Goal: Find specific page/section: Find specific page/section

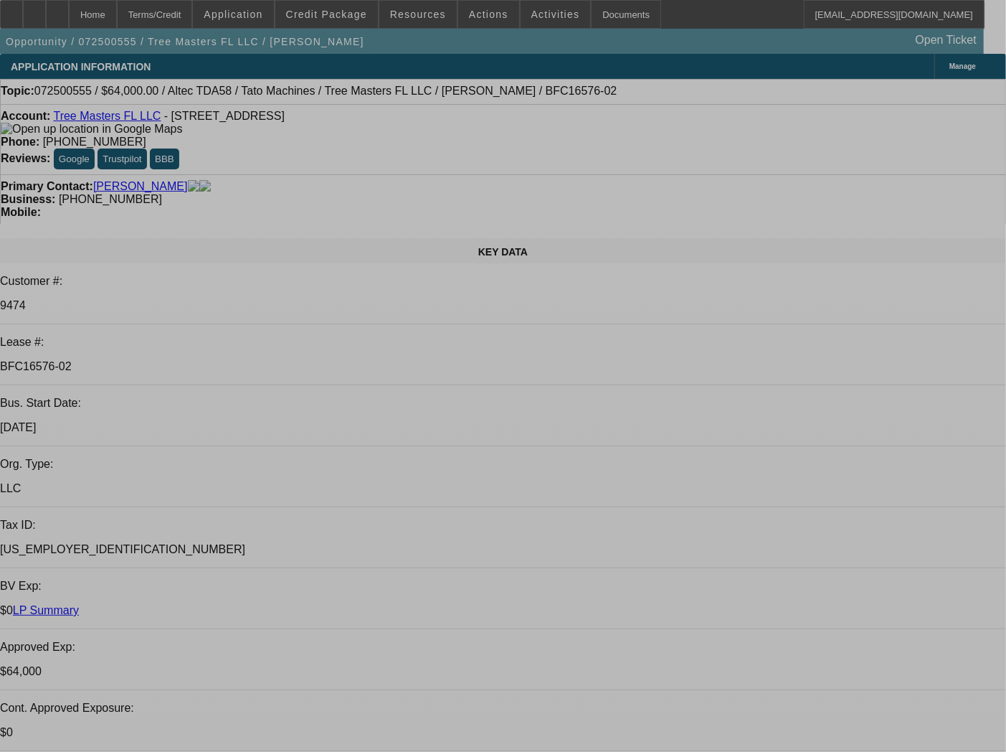
select select "0"
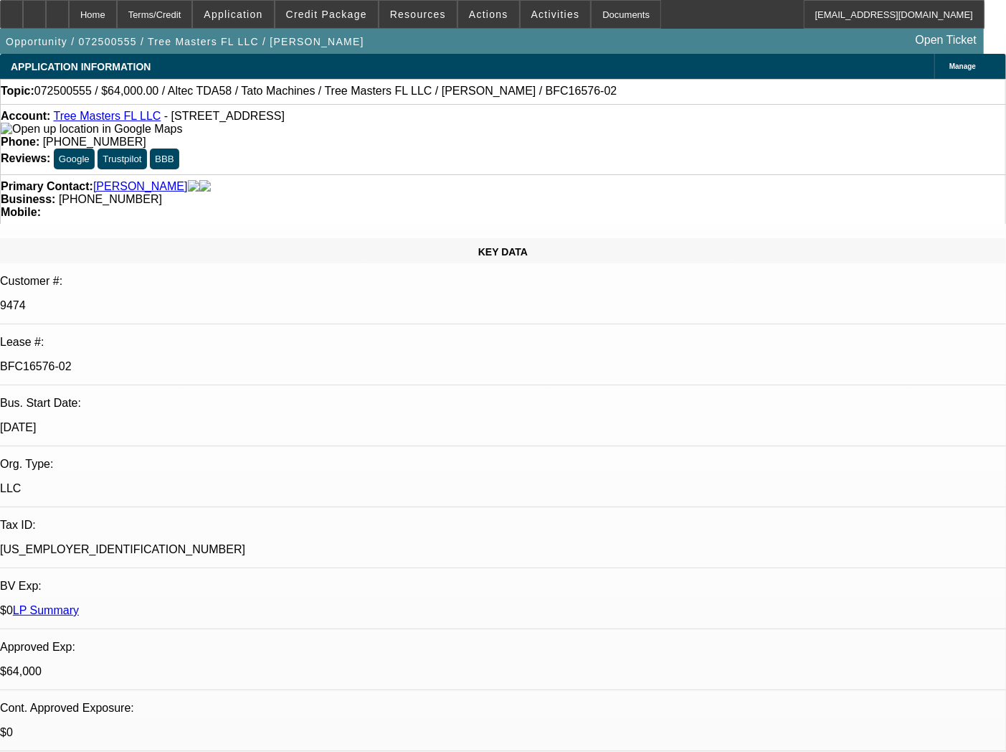
select select "3"
select select "0"
select select "6"
select select "0"
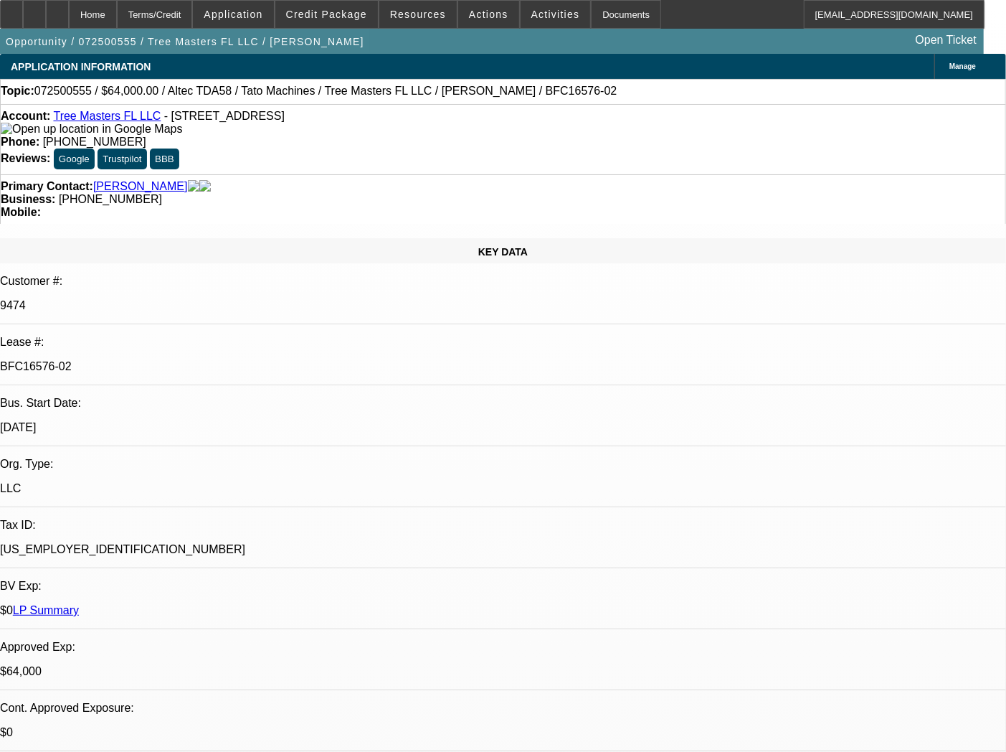
select select "3"
select select "0"
select select "6"
select select "0"
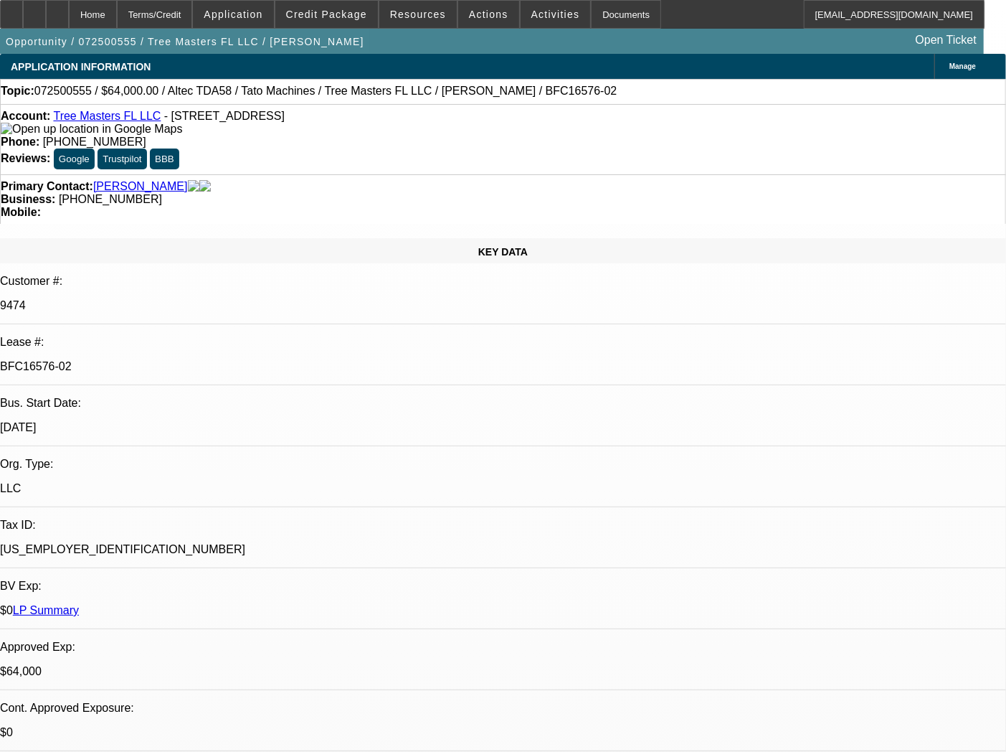
select select "3"
select select "0"
select select "6"
select select "0"
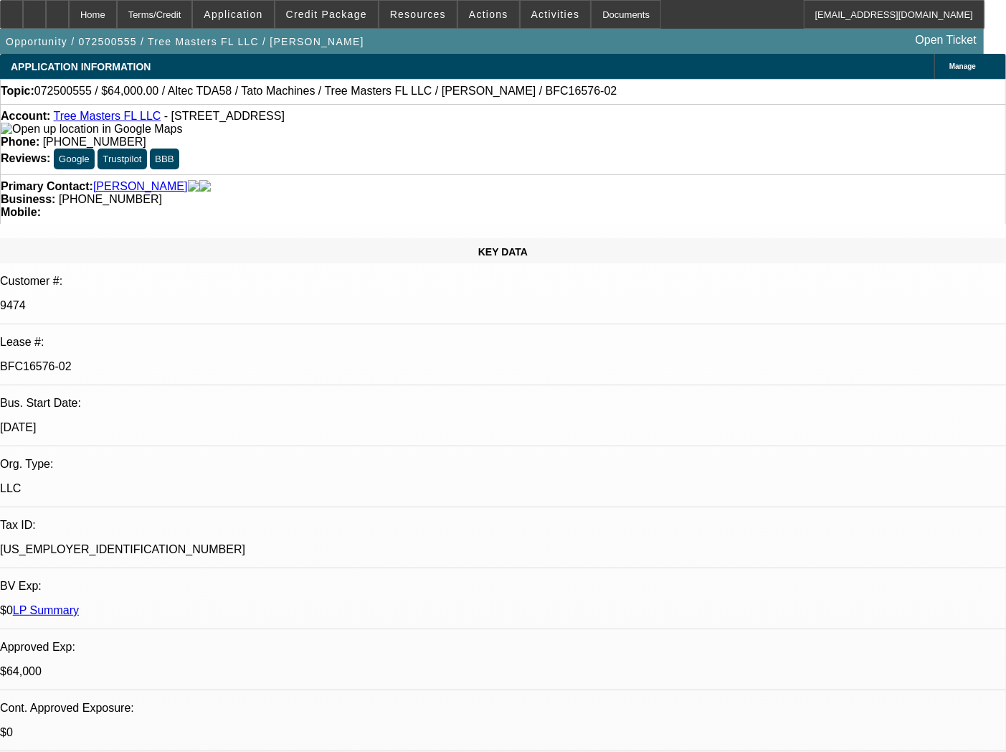
select select "2"
select select "0"
select select "6"
click at [607, 11] on div "Documents" at bounding box center [626, 14] width 70 height 29
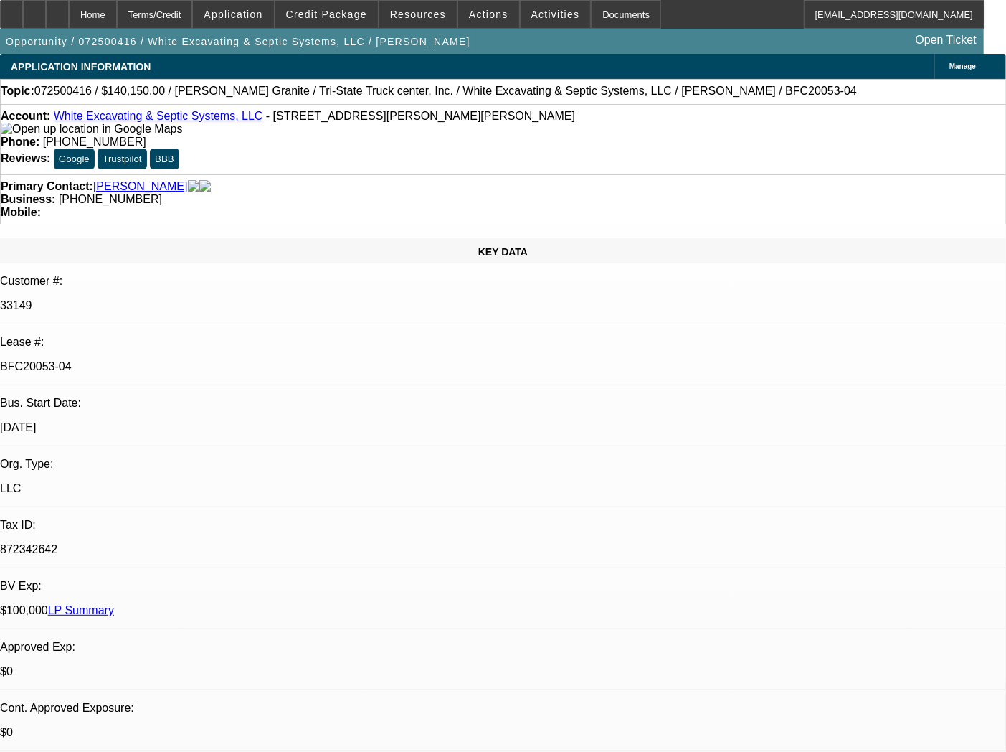
select select "0"
select select "3"
select select "0"
select select "6"
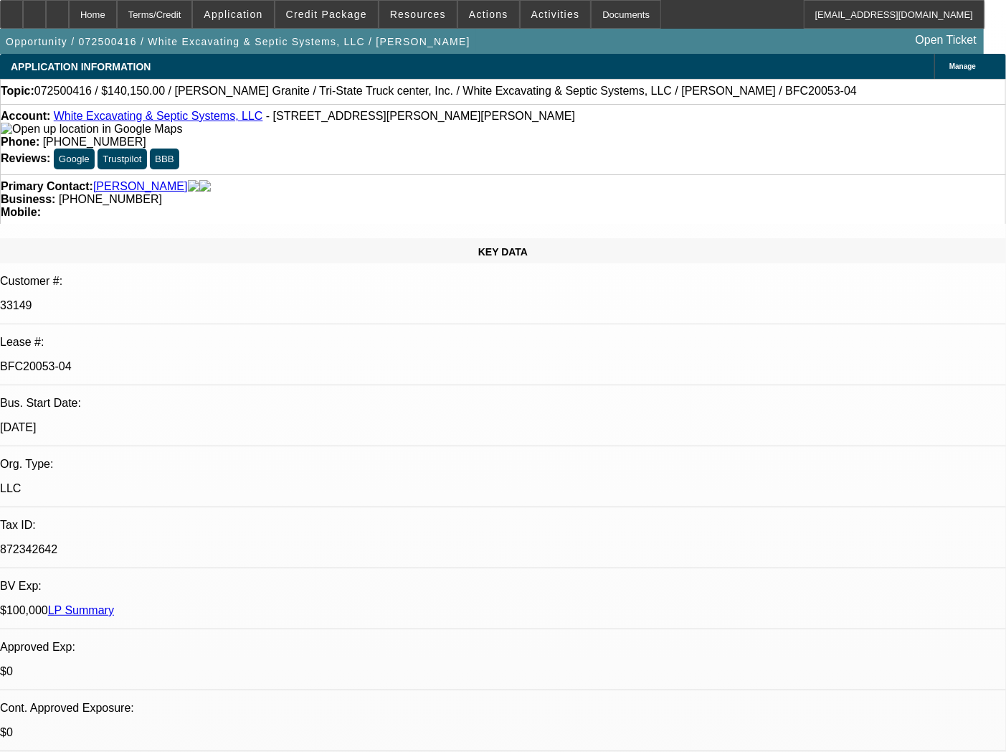
select select "0"
select select "2"
select select "0"
select select "6"
select select "0"
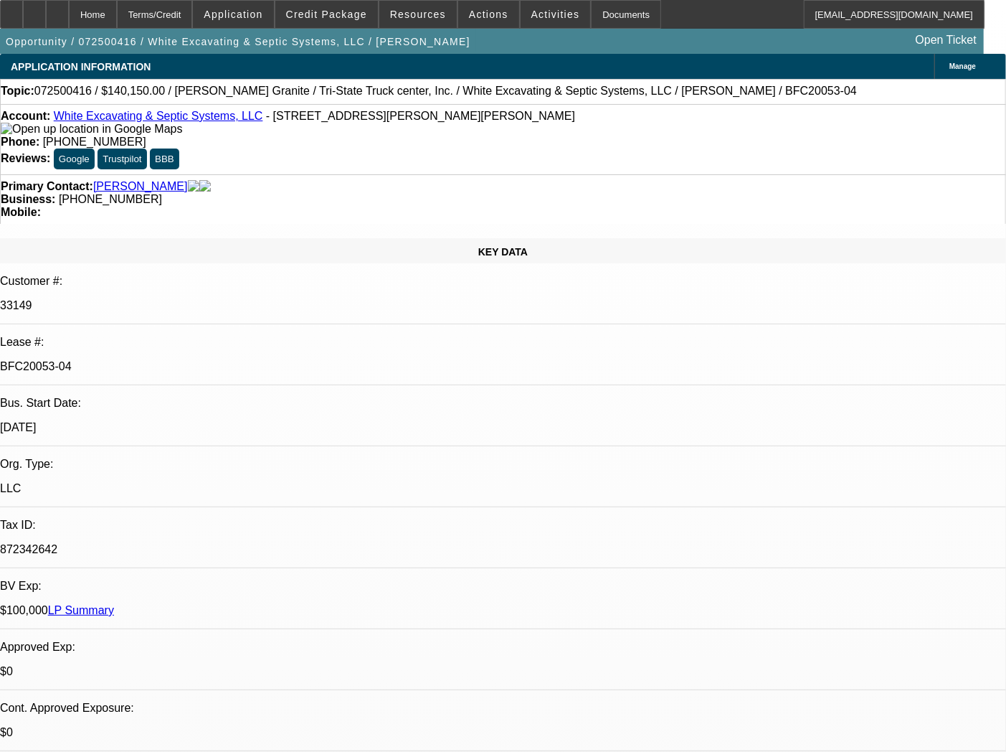
select select "0"
select select "3"
select select "0"
select select "6"
select select "0"
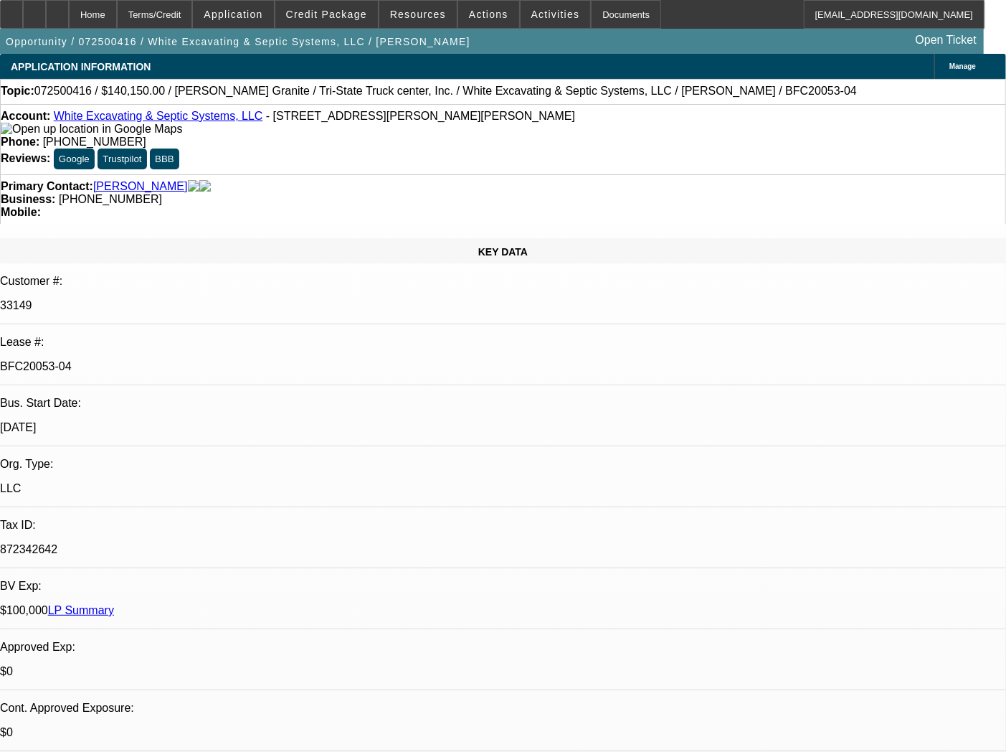
select select "2"
select select "0"
select select "6"
click at [608, 13] on div "Documents" at bounding box center [626, 14] width 70 height 29
